Goal: Register for event/course: Sign up to attend an event or enroll in a course

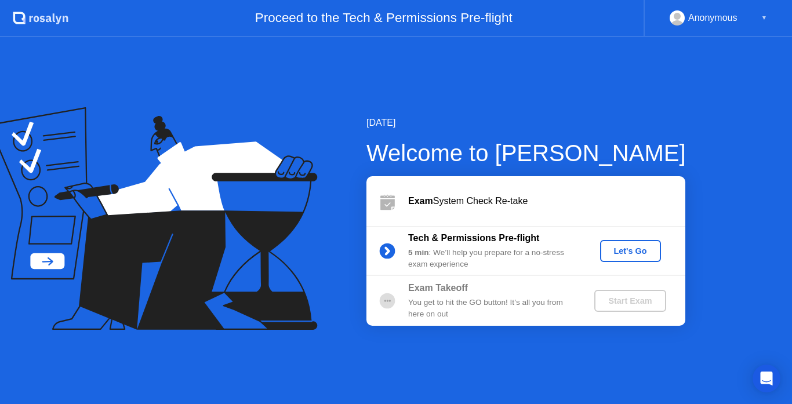
click at [635, 251] on div "Let's Go" at bounding box center [631, 251] width 52 height 9
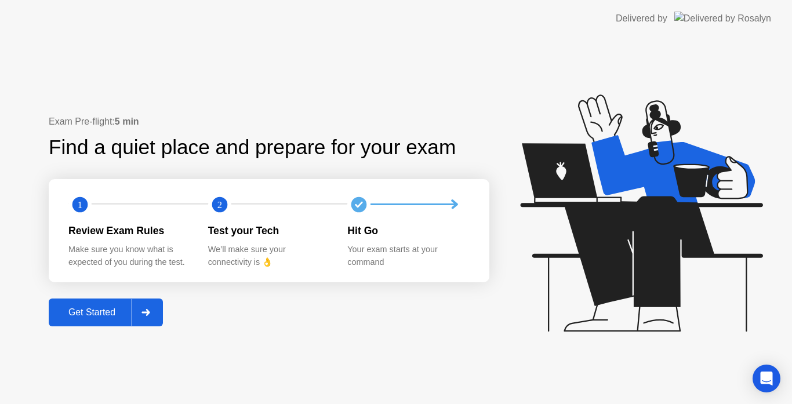
click at [104, 310] on div "Get Started" at bounding box center [91, 312] width 79 height 10
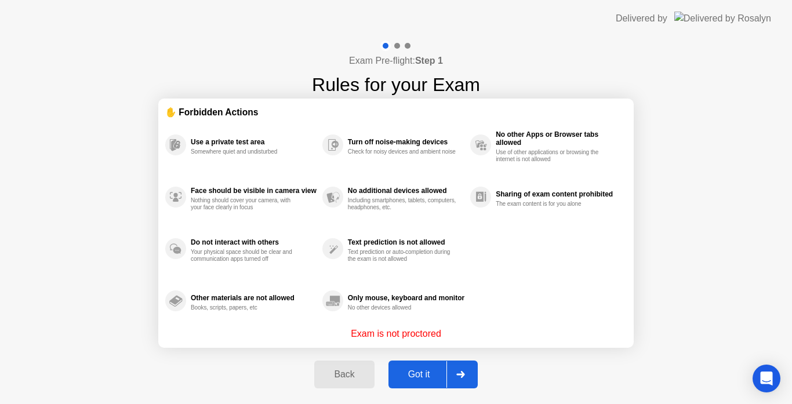
click at [415, 376] on div "Got it" at bounding box center [419, 374] width 55 height 10
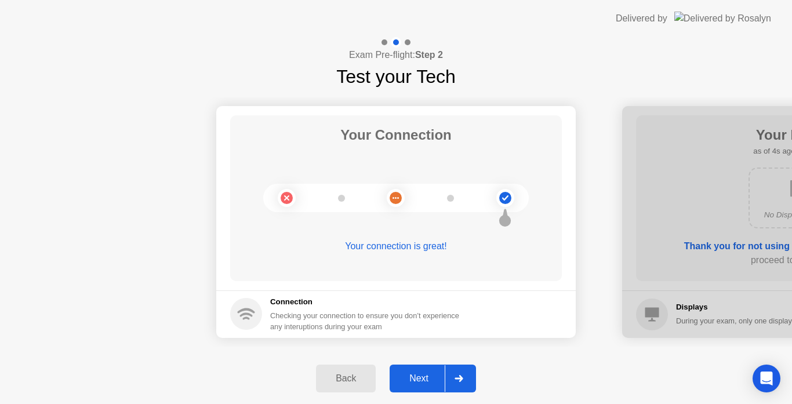
click at [411, 380] on div "Next" at bounding box center [419, 379] width 52 height 10
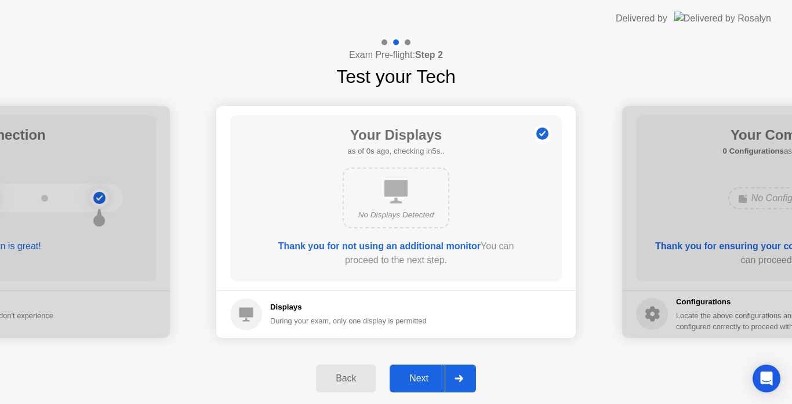
click at [423, 380] on div "Next" at bounding box center [419, 379] width 52 height 10
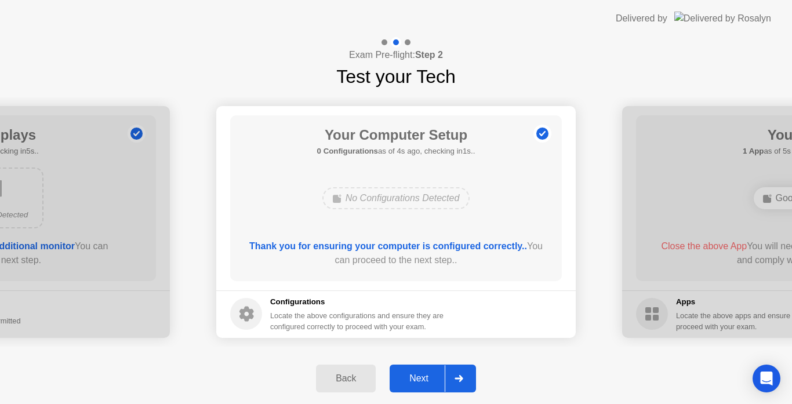
click at [420, 375] on div "Next" at bounding box center [419, 379] width 52 height 10
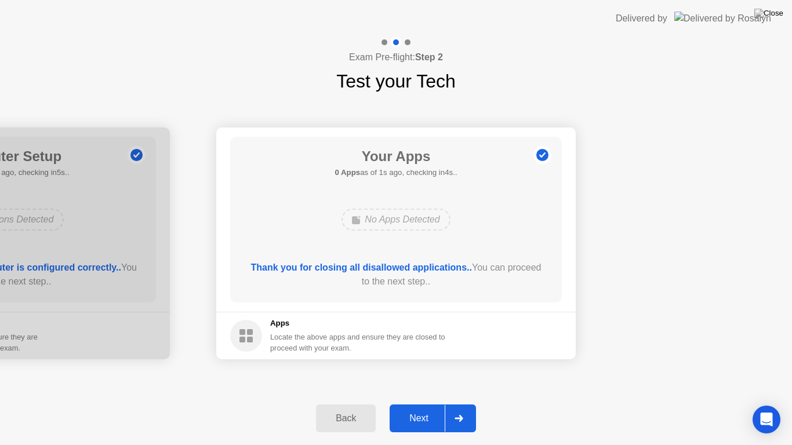
click at [411, 404] on div "Next" at bounding box center [419, 419] width 52 height 10
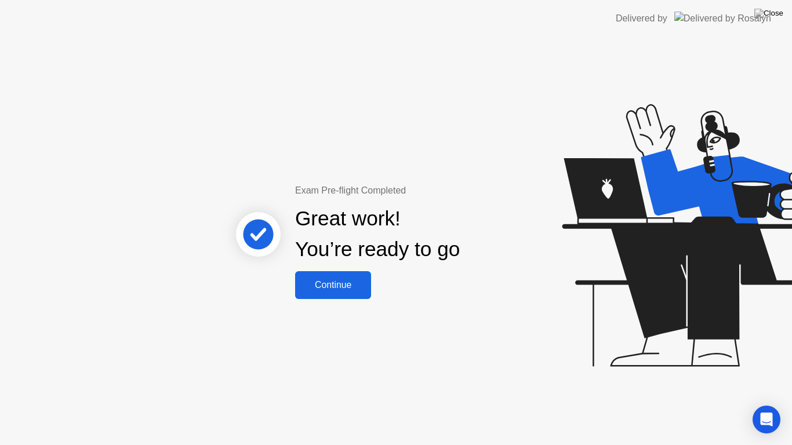
click at [338, 287] on div "Continue" at bounding box center [333, 285] width 69 height 10
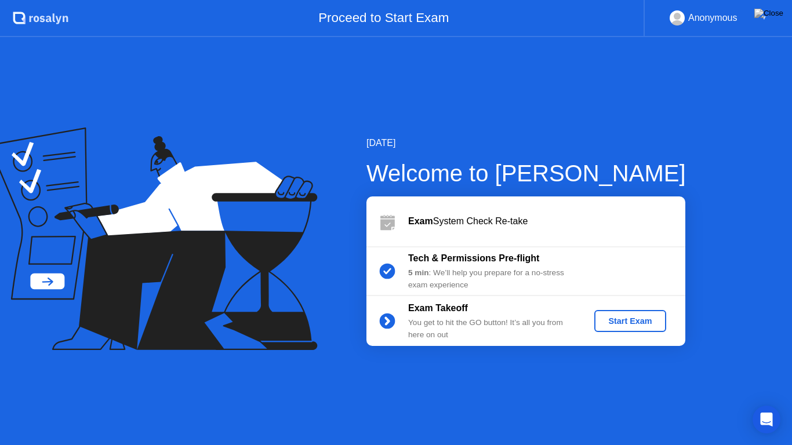
click at [456, 377] on div "[DATE] Welcome to [PERSON_NAME] Exam System Check Re-take Tech & Permissions Pr…" at bounding box center [396, 241] width 792 height 408
click at [637, 321] on div "Start Exam" at bounding box center [630, 321] width 62 height 9
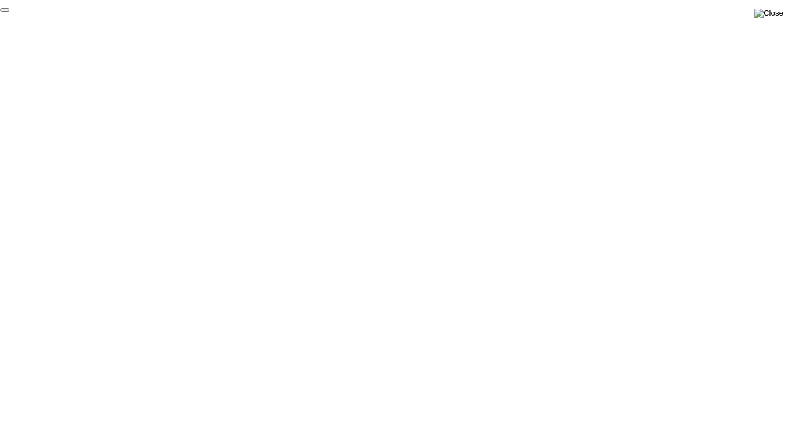
click at [773, 16] on img at bounding box center [769, 13] width 29 height 9
click at [690, 404] on div "End Proctoring Session" at bounding box center [697, 413] width 128 height 10
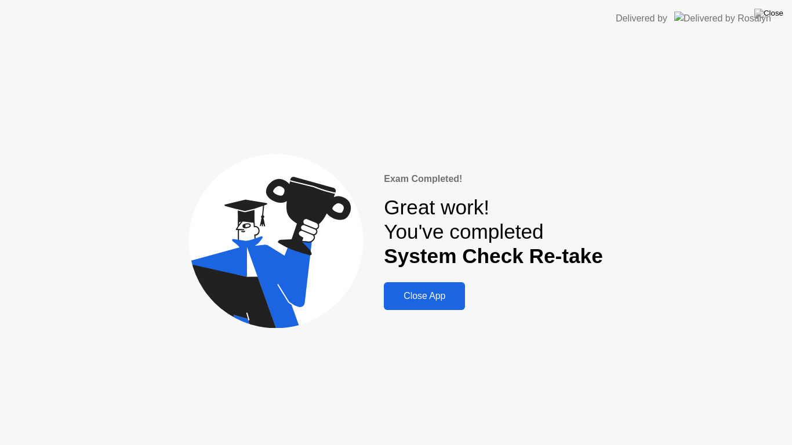
click at [423, 293] on div "Close App" at bounding box center [424, 296] width 74 height 10
